Goal: Transaction & Acquisition: Purchase product/service

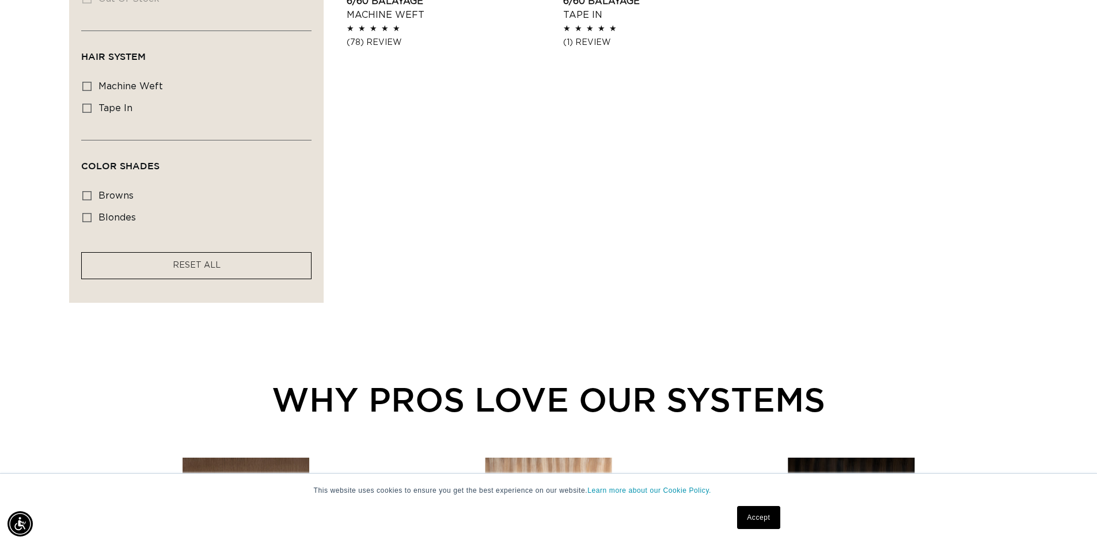
click at [757, 520] on link "Accept" at bounding box center [758, 517] width 43 height 23
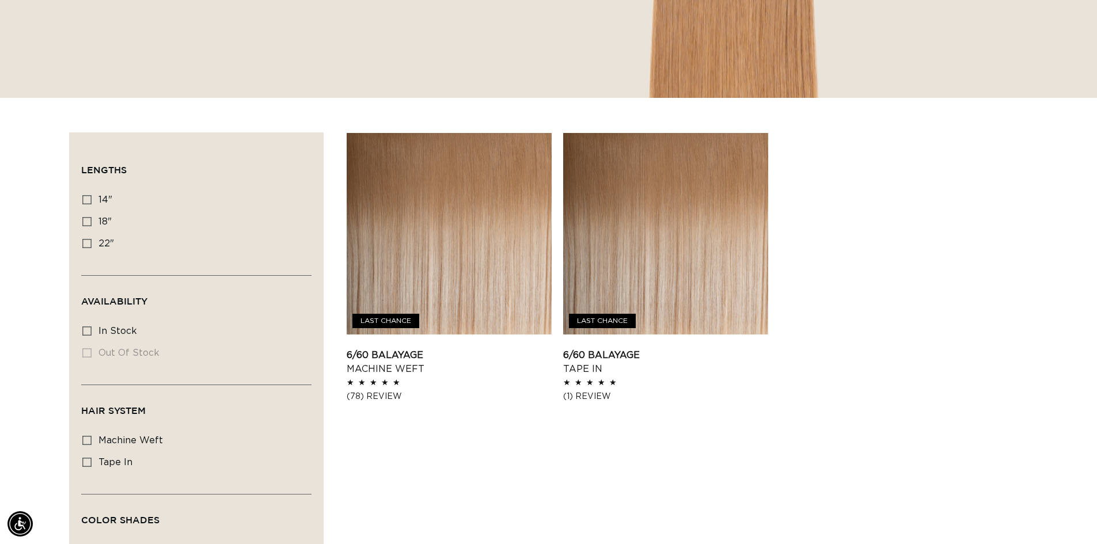
scroll to position [115, 0]
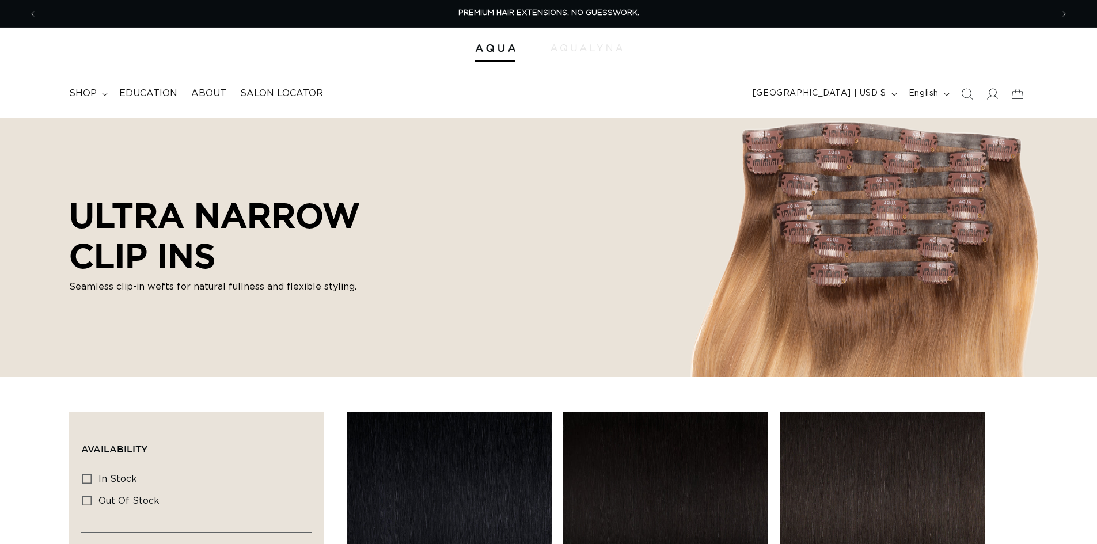
click at [588, 46] on img at bounding box center [587, 47] width 72 height 7
